Goal: Task Accomplishment & Management: Use online tool/utility

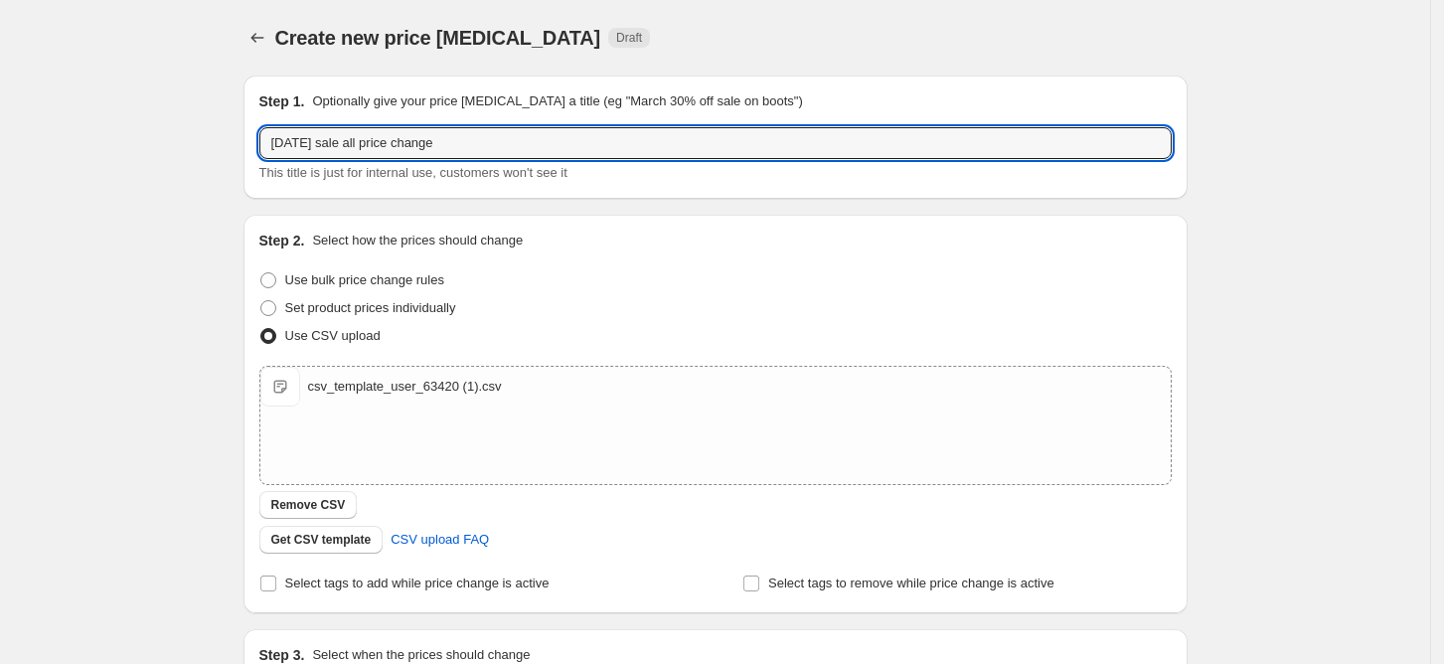
drag, startPoint x: 532, startPoint y: 143, endPoint x: 254, endPoint y: 147, distance: 277.2
click at [254, 147] on div "Step 1. Optionally give your price [MEDICAL_DATA] a title (eg "March 30% off sa…" at bounding box center [715, 137] width 944 height 123
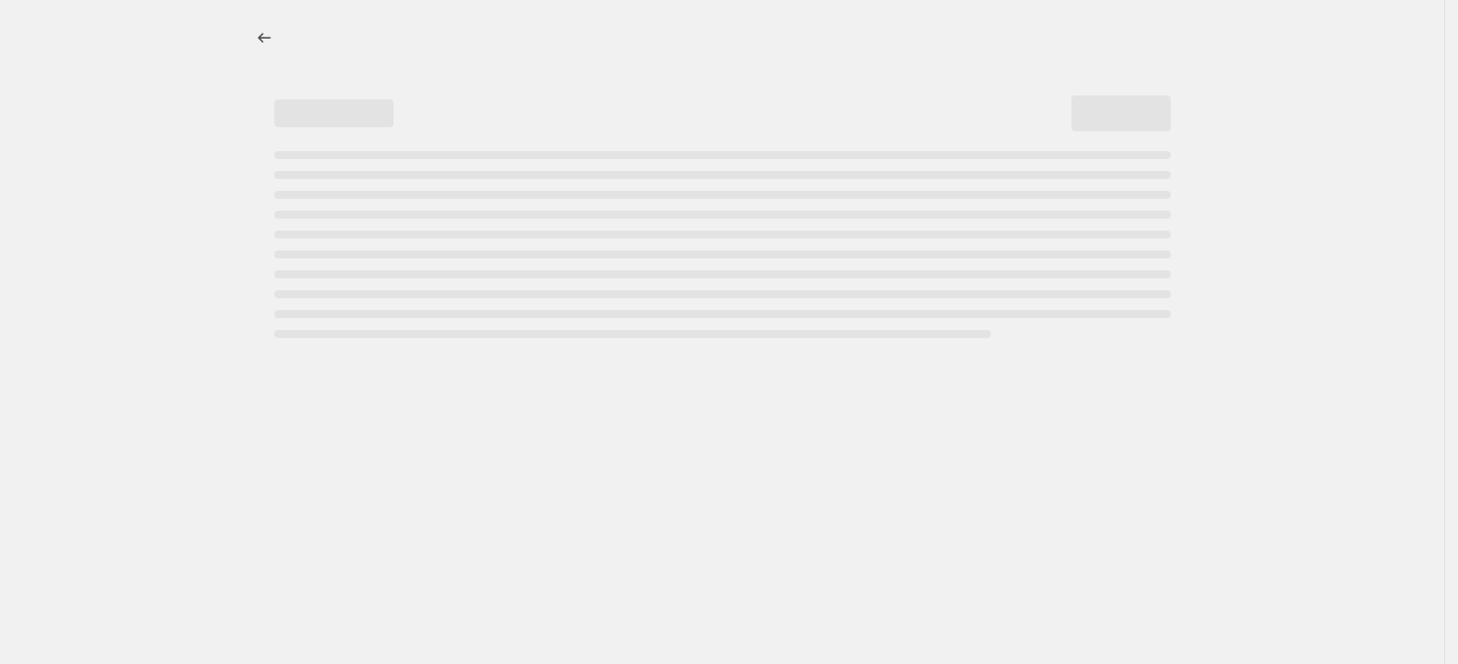
select select "percentage"
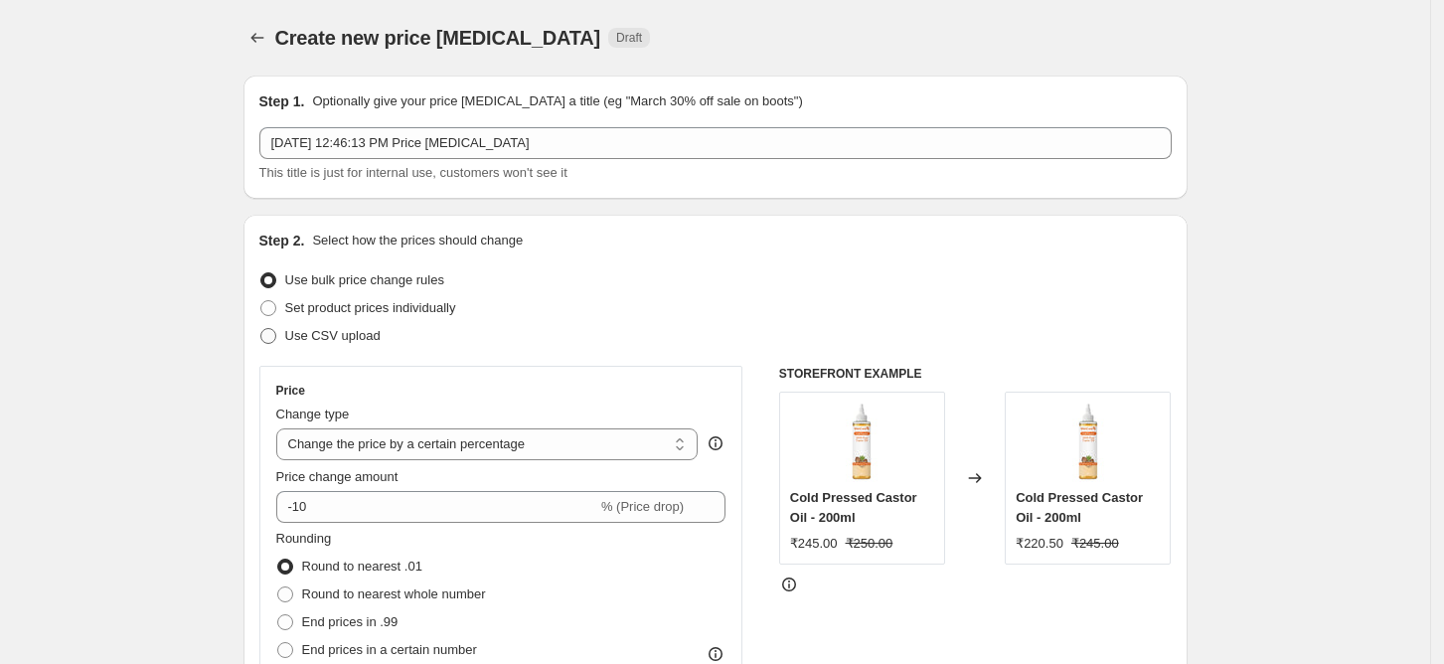
click at [266, 333] on span at bounding box center [268, 336] width 16 height 16
click at [261, 329] on input "Use CSV upload" at bounding box center [260, 328] width 1 height 1
radio input "true"
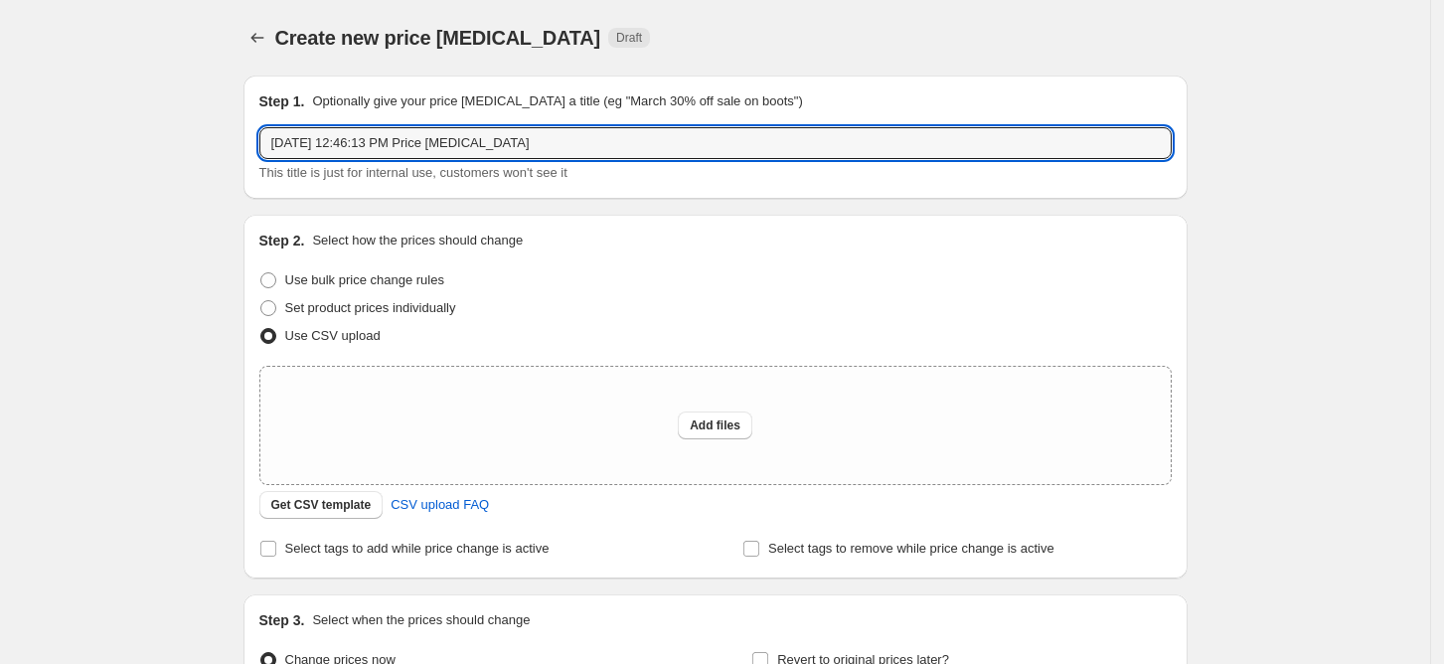
drag, startPoint x: 567, startPoint y: 145, endPoint x: 207, endPoint y: 155, distance: 360.8
click at [207, 155] on div "Create new price change job. This page is ready Create new price change job Dra…" at bounding box center [715, 443] width 1430 height 886
paste input "[DATE] sale all price change"
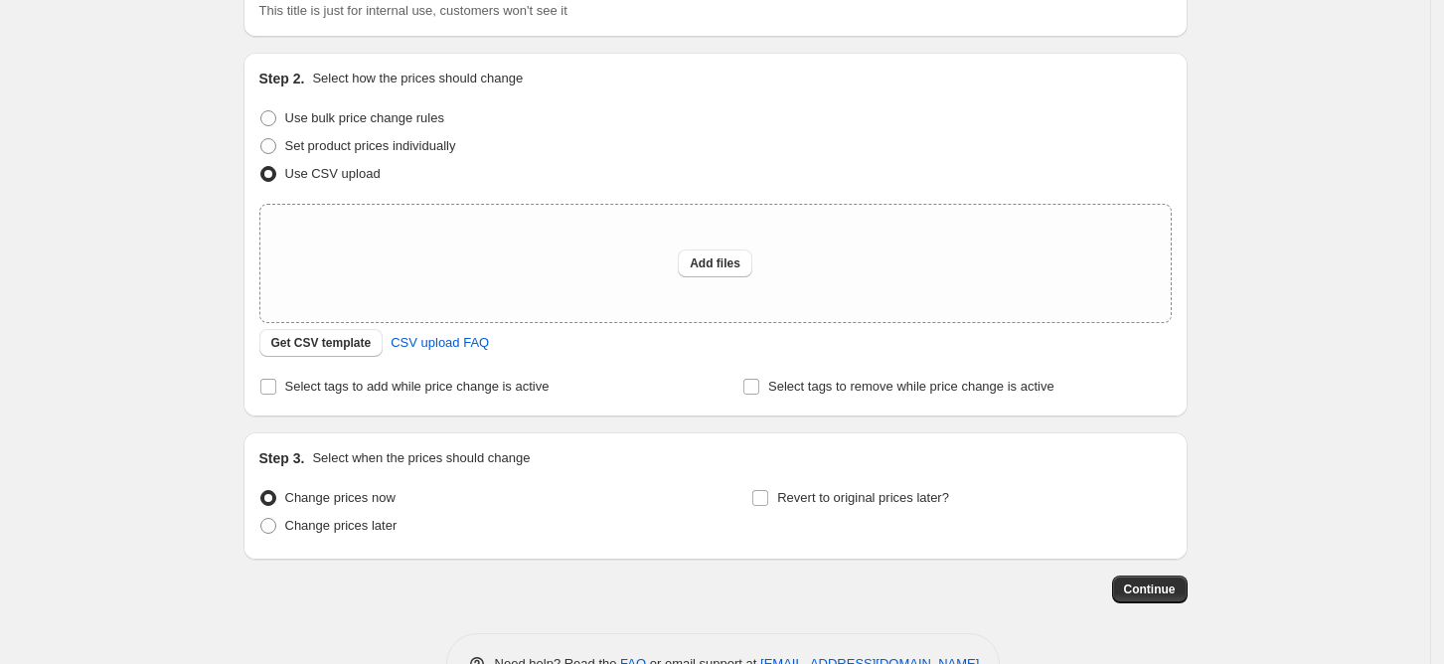
scroll to position [221, 0]
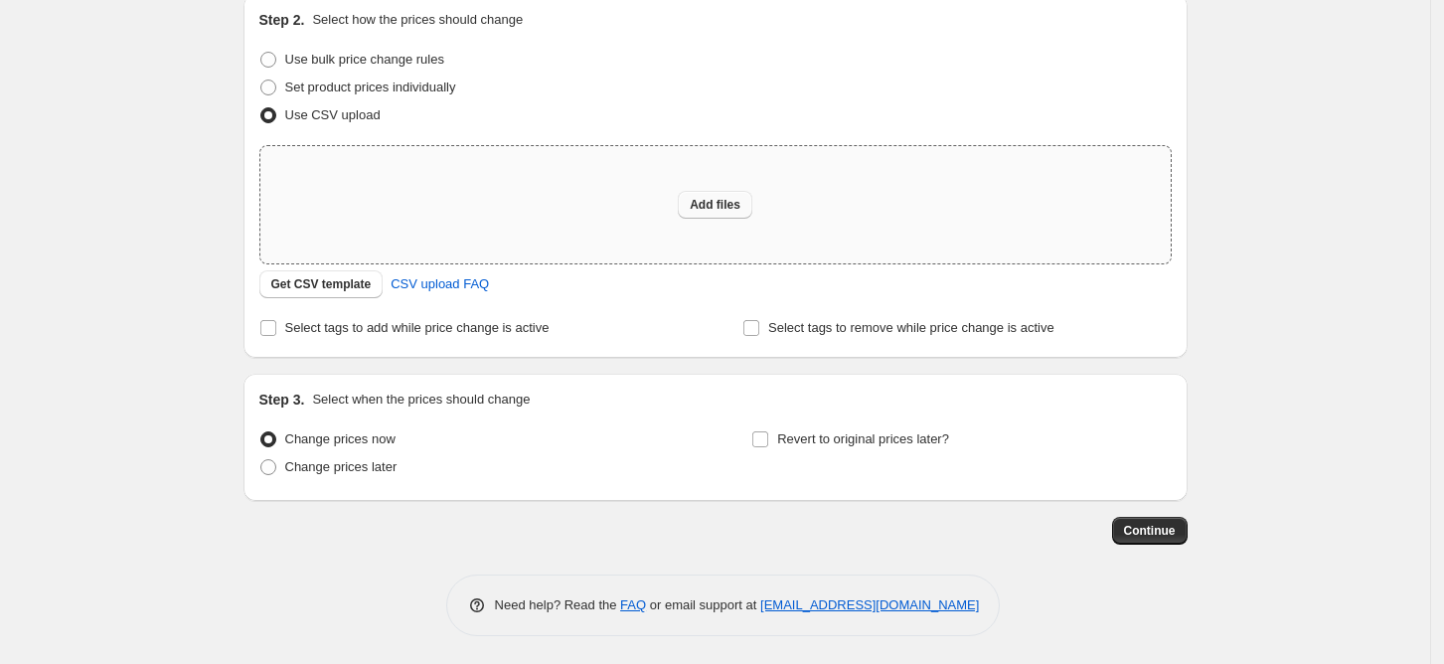
type input "[DATE] sale all price change"
click at [724, 205] on span "Add files" at bounding box center [715, 205] width 51 height 16
type input "C:\fakepath\csv_template_user_63420 (1).csv"
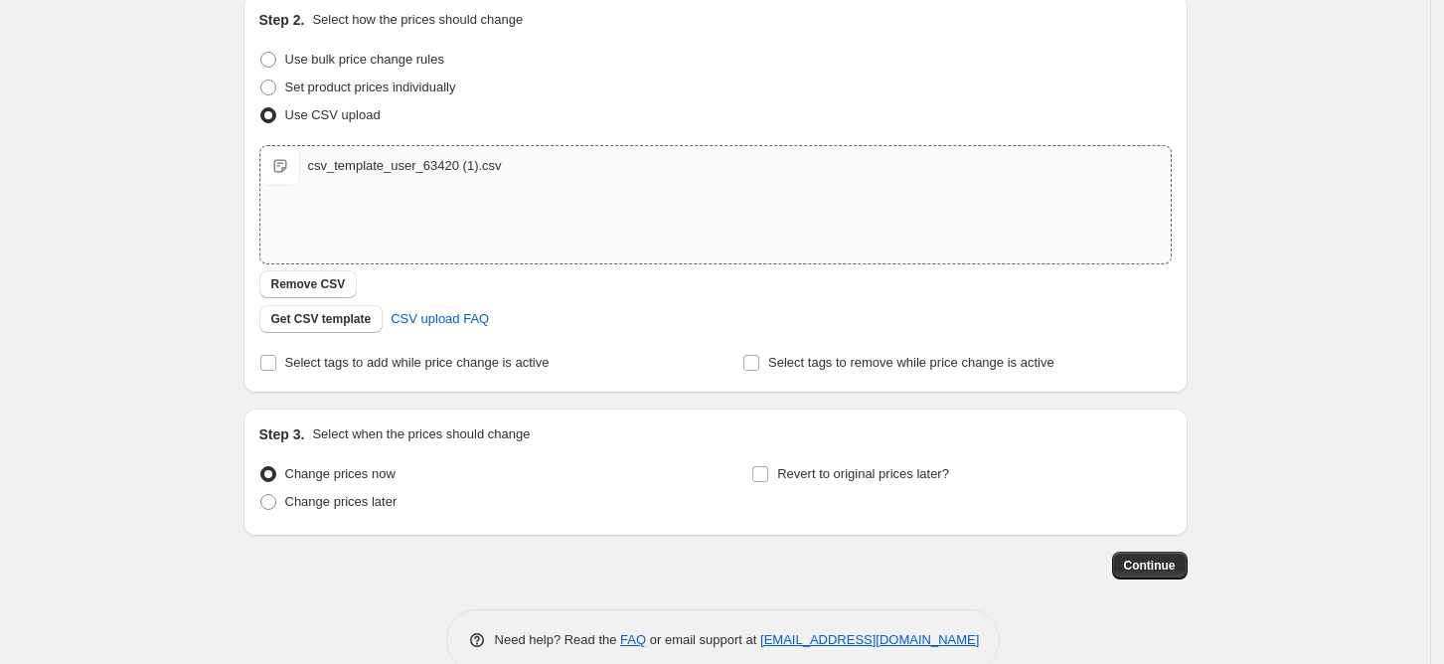
scroll to position [255, 0]
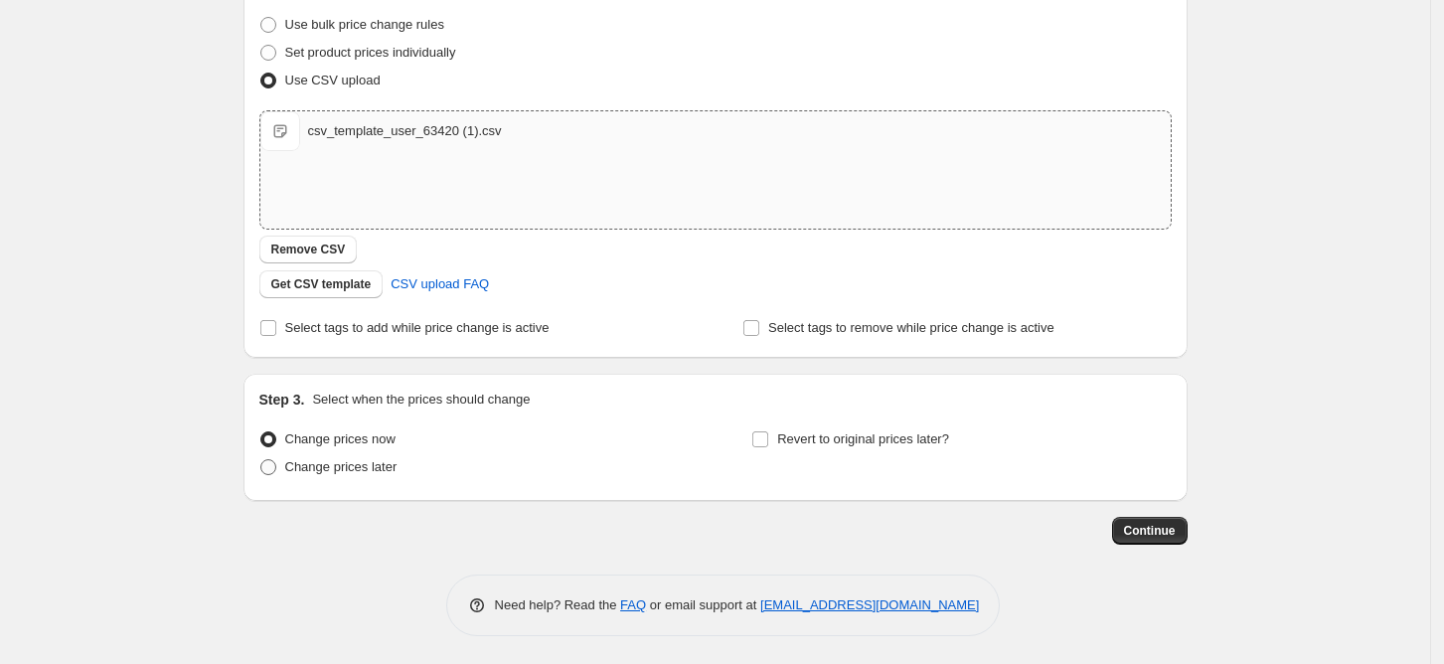
click at [271, 465] on span at bounding box center [268, 467] width 16 height 16
click at [261, 460] on input "Change prices later" at bounding box center [260, 459] width 1 height 1
radio input "true"
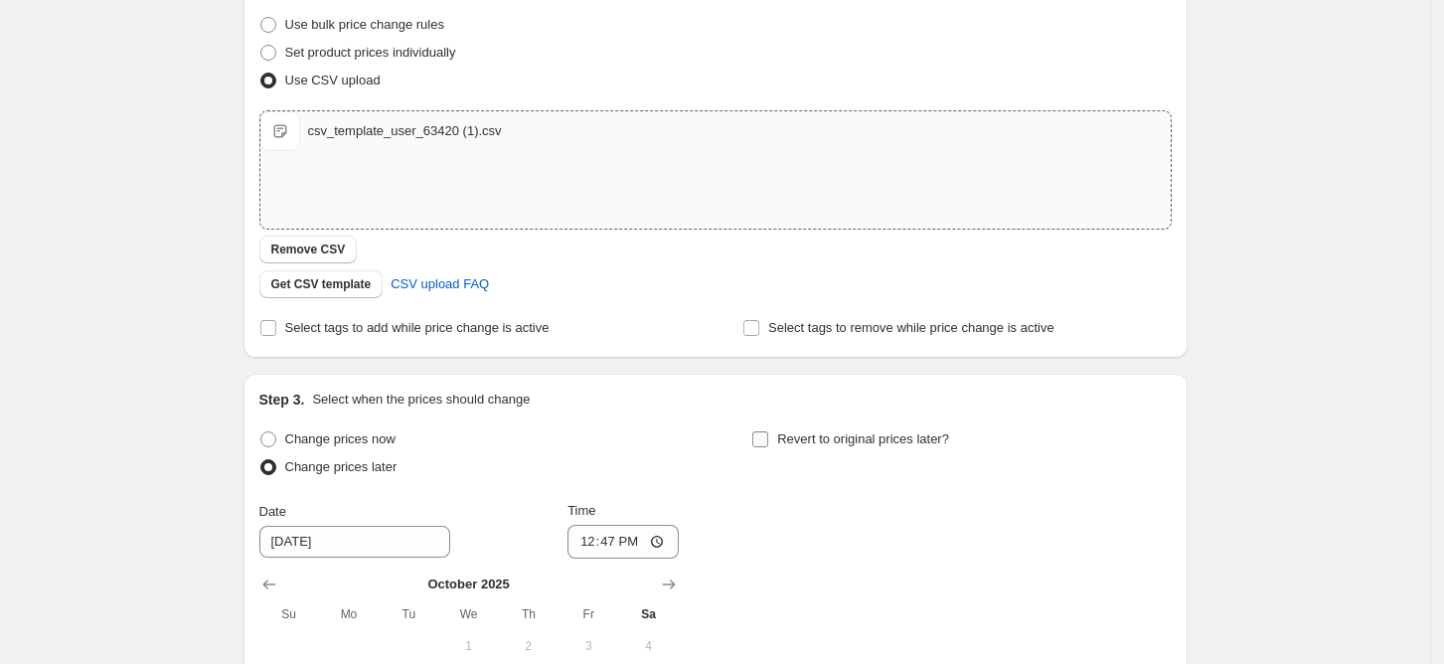
click at [767, 441] on input "Revert to original prices later?" at bounding box center [760, 439] width 16 height 16
checkbox input "true"
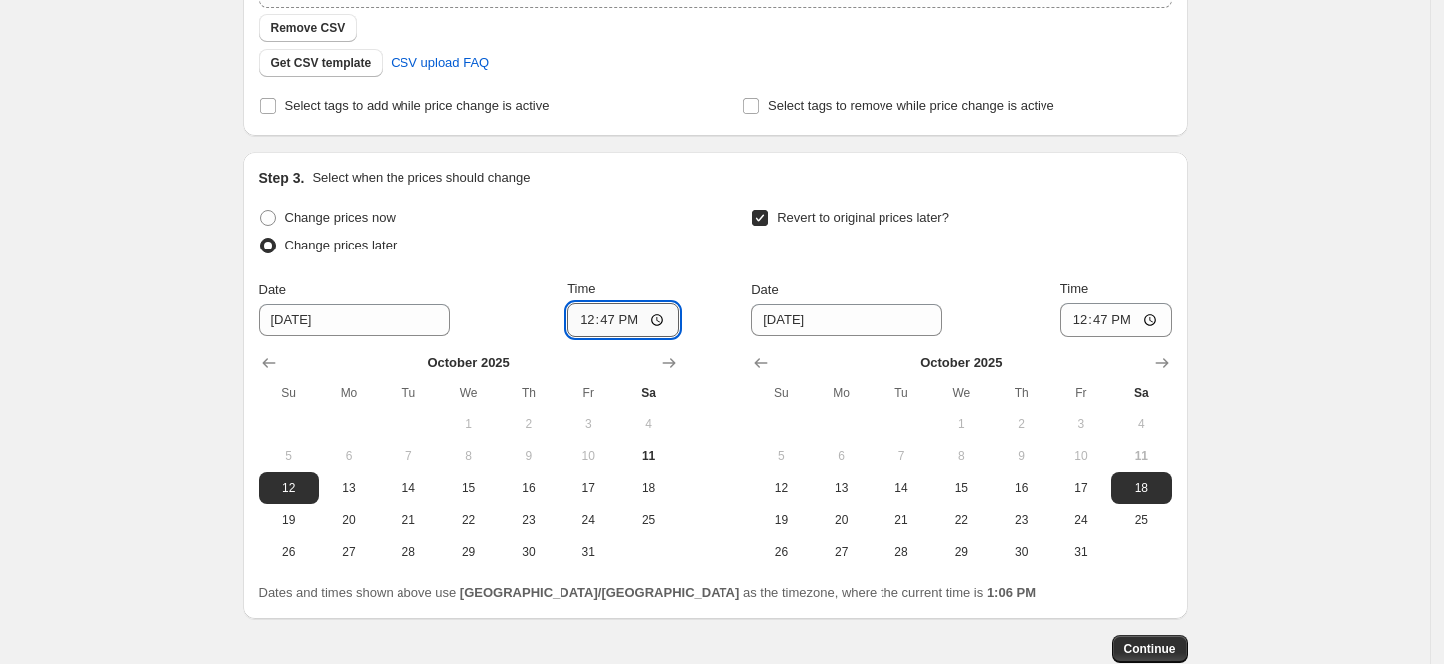
click at [624, 313] on input "12:47" at bounding box center [622, 320] width 111 height 34
click at [611, 318] on input "12:47" at bounding box center [622, 320] width 111 height 34
click at [660, 322] on input "06:15" at bounding box center [622, 320] width 111 height 34
click at [610, 321] on input "06:15" at bounding box center [622, 320] width 111 height 34
type input "18:15"
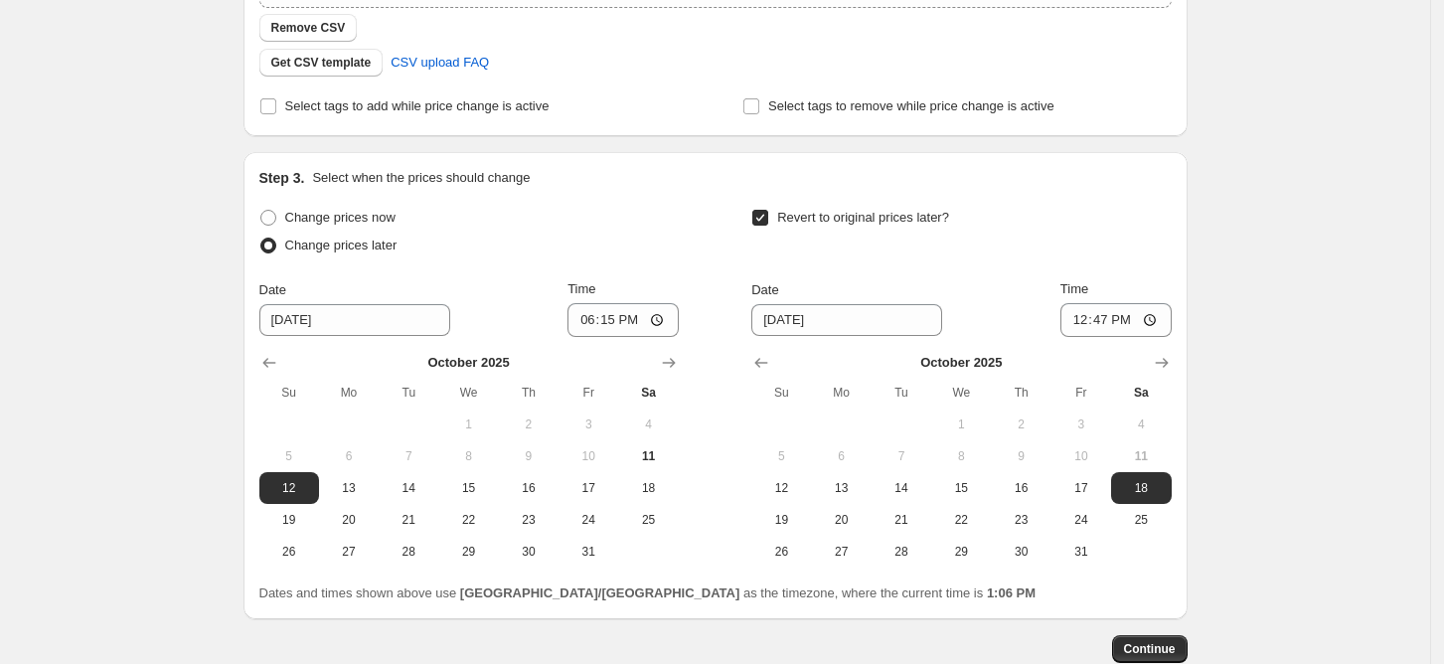
click at [703, 350] on div "Change prices now Change prices later Date 10/12/2025 Time 18:15 October 2025 S…" at bounding box center [715, 386] width 912 height 364
click at [311, 321] on input "[DATE]" at bounding box center [354, 320] width 191 height 32
click at [282, 313] on input "[DATE]" at bounding box center [354, 320] width 191 height 32
click at [306, 322] on input "[DATE]" at bounding box center [354, 320] width 191 height 32
click at [660, 448] on span "11" at bounding box center [648, 456] width 44 height 16
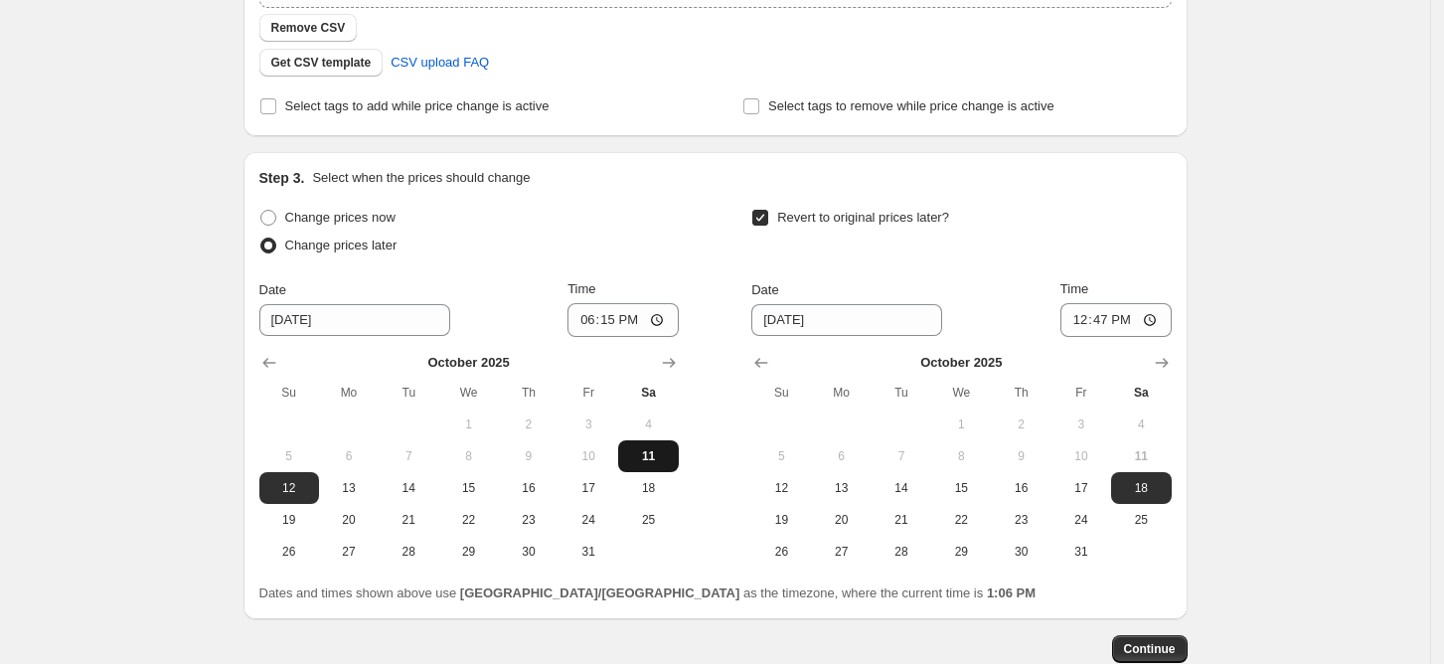
type input "10/11/2025"
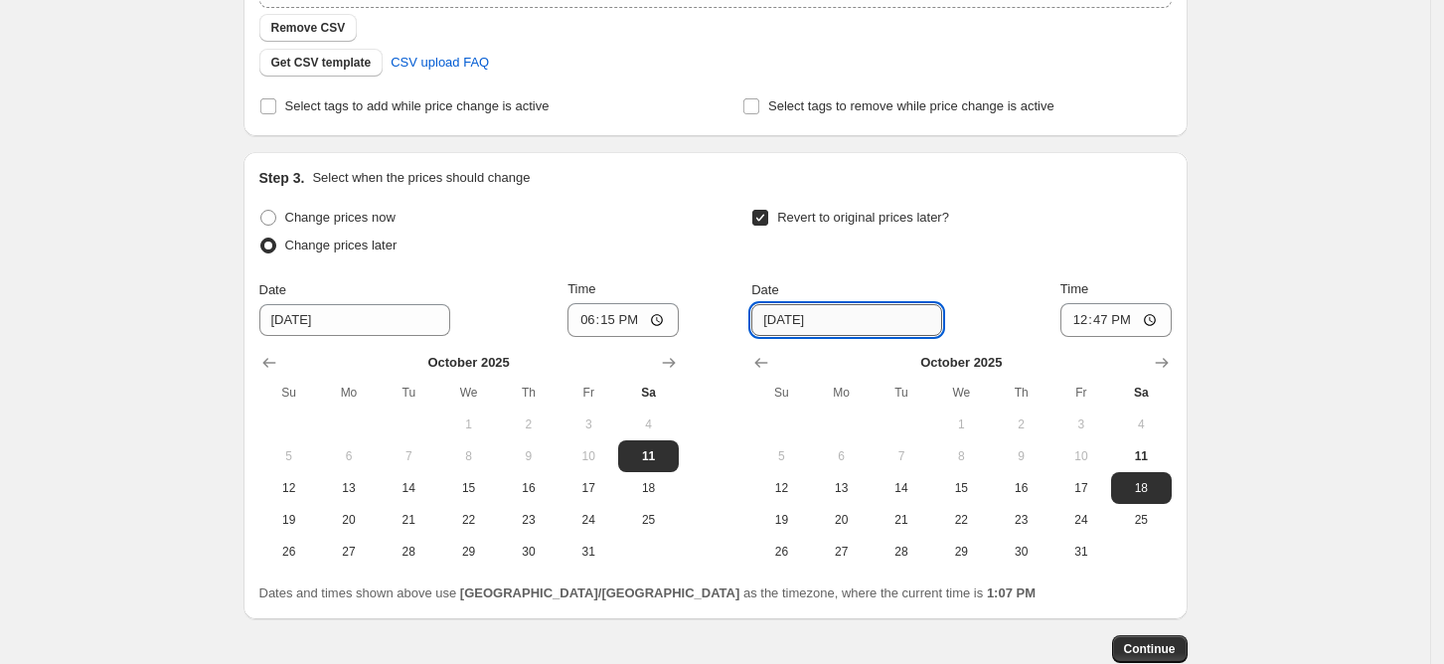
click at [815, 324] on input "10/18/2025" at bounding box center [846, 320] width 191 height 32
click at [846, 477] on button "13" at bounding box center [842, 488] width 60 height 32
type input "10/13/2025"
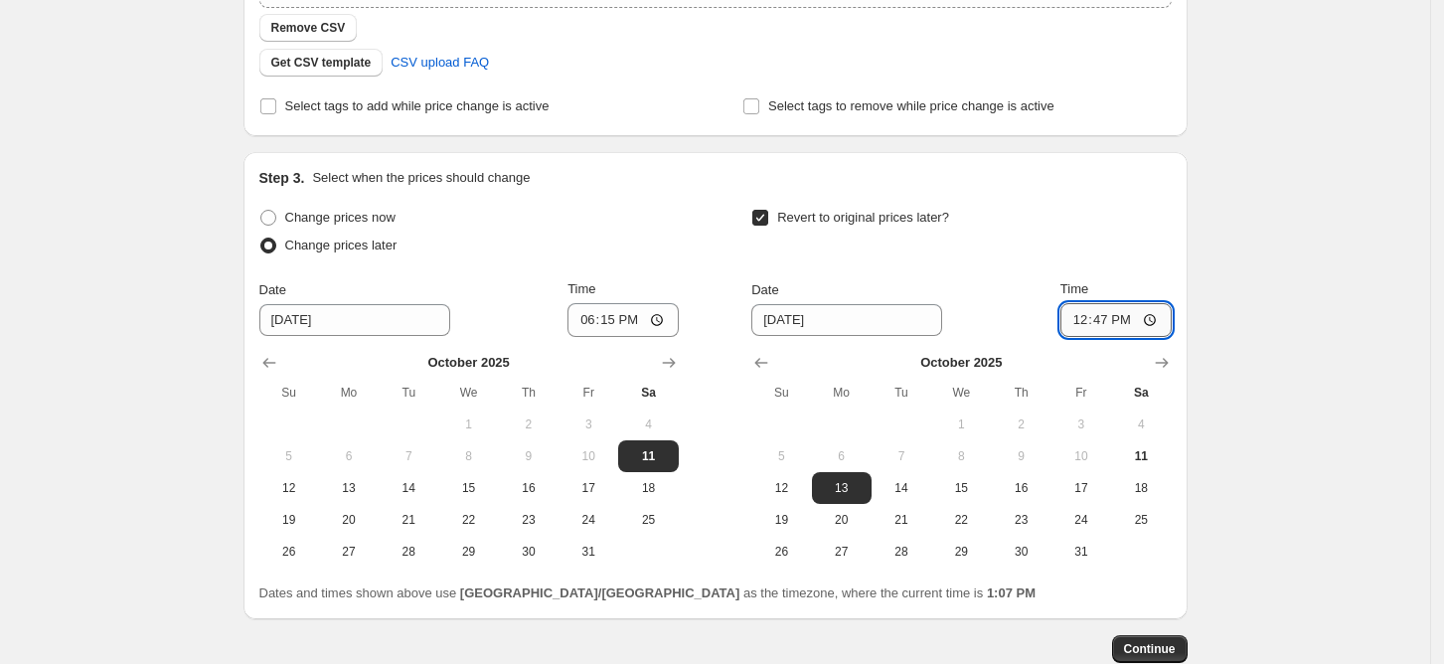
click at [1114, 306] on input "12:47" at bounding box center [1115, 320] width 111 height 34
type input "01:00"
click at [1143, 568] on div "Change prices now Change prices later Date 10/11/2025 Time 18:15 October 2025 S…" at bounding box center [715, 403] width 912 height 399
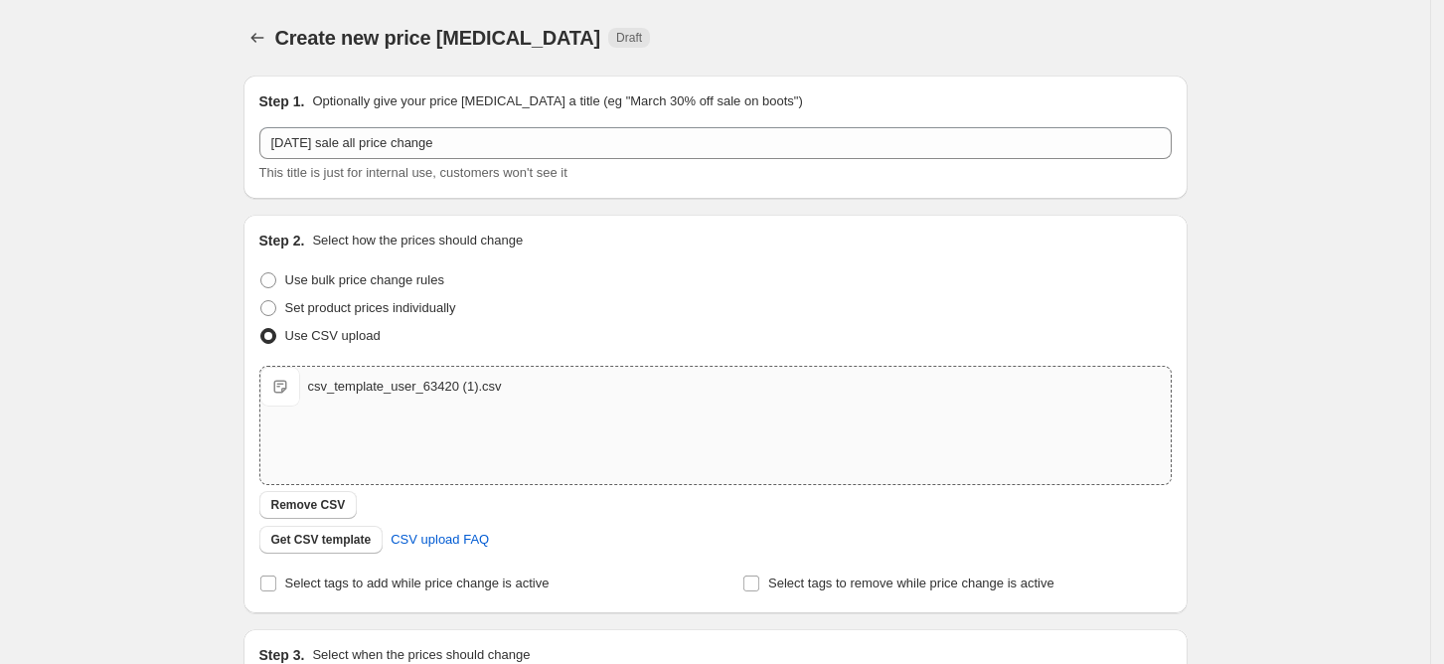
scroll to position [596, 0]
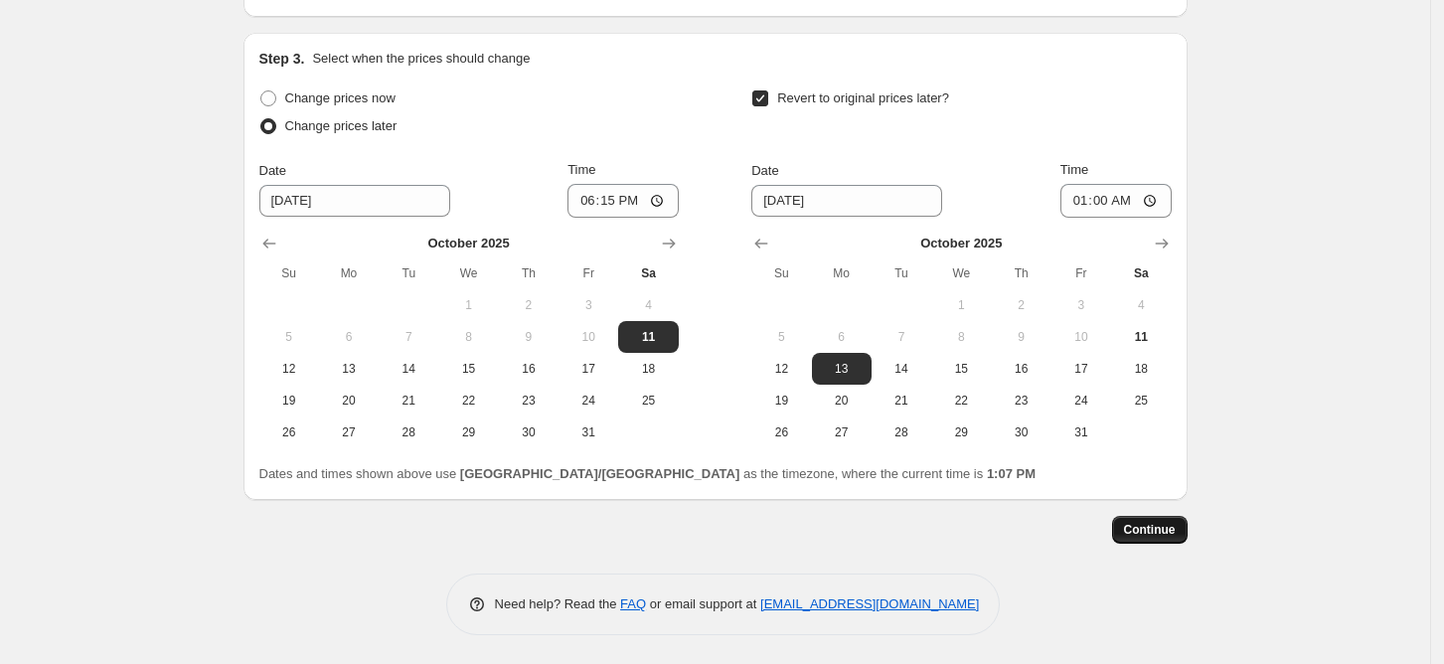
click at [1161, 528] on span "Continue" at bounding box center [1150, 530] width 52 height 16
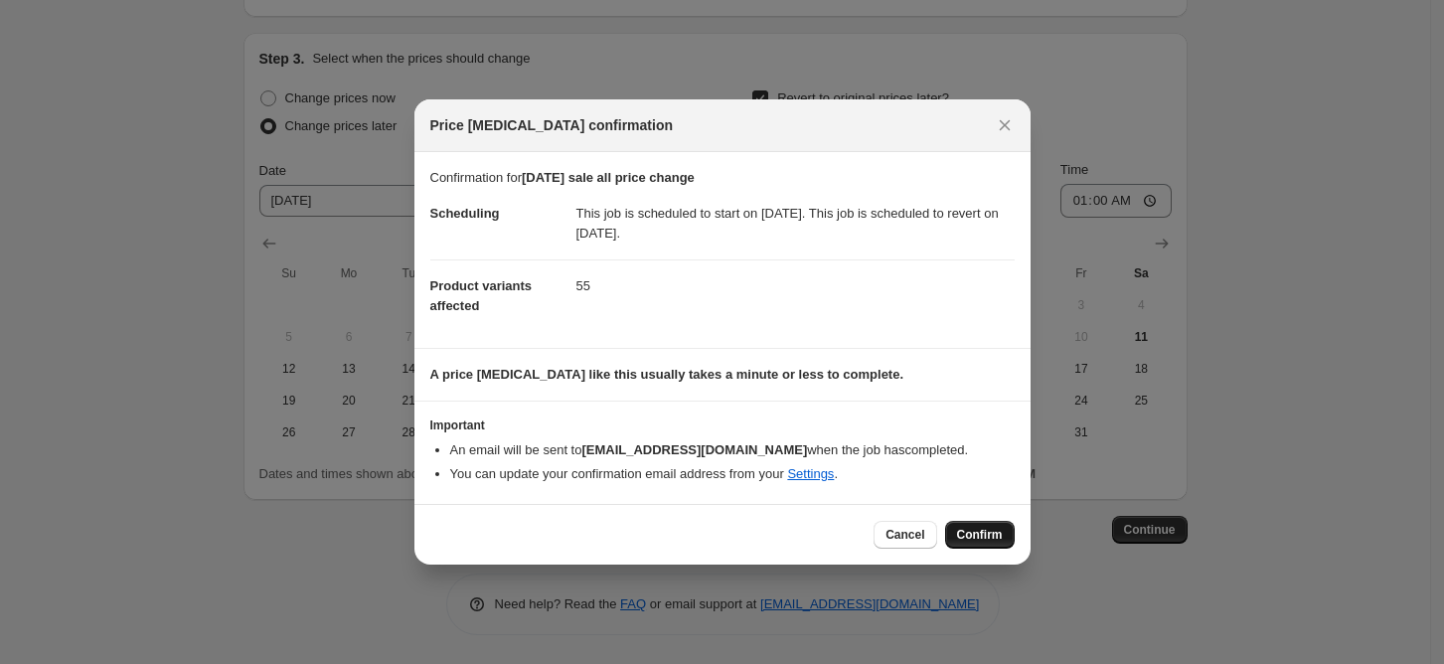
click at [991, 544] on button "Confirm" at bounding box center [980, 535] width 70 height 28
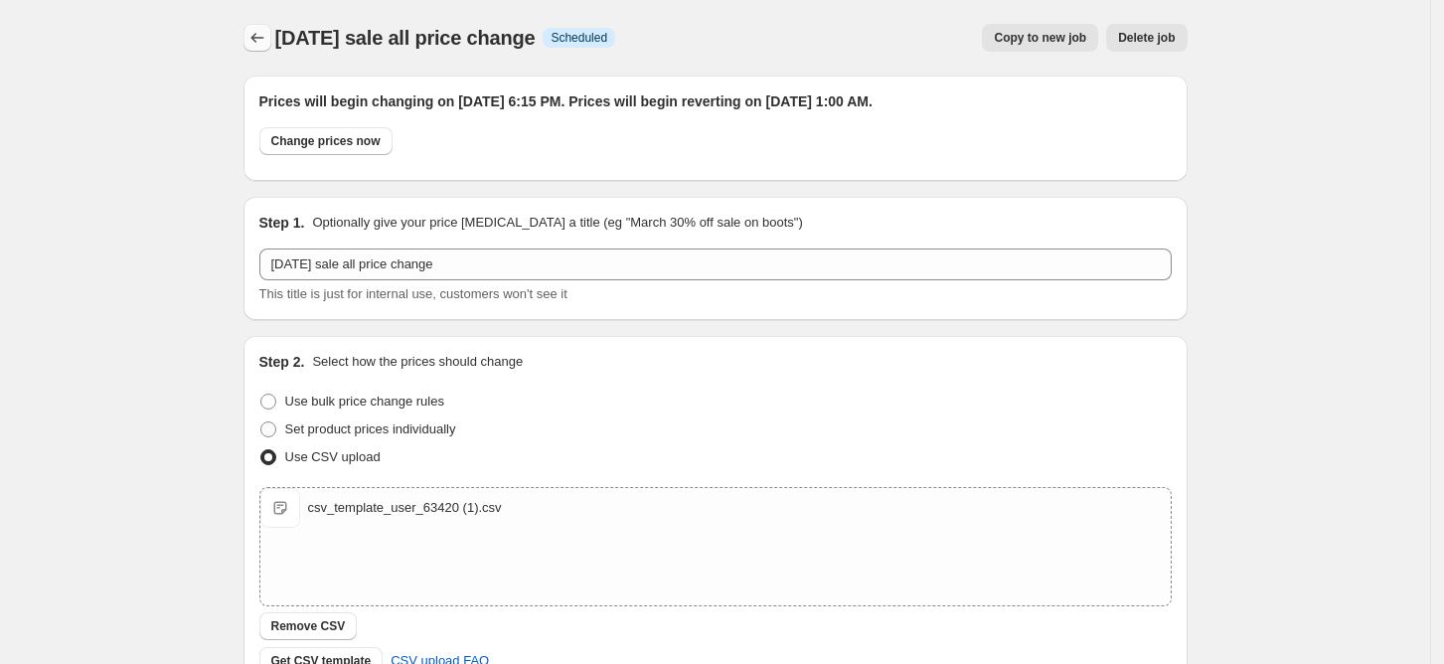
click at [255, 28] on icon "Price change jobs" at bounding box center [257, 38] width 20 height 20
